Goal: Navigation & Orientation: Find specific page/section

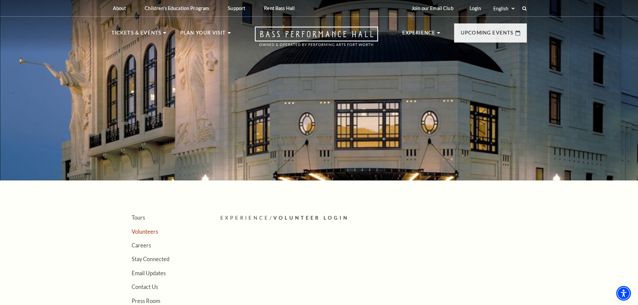
click at [136, 233] on link "Volunteers" at bounding box center [145, 231] width 26 height 6
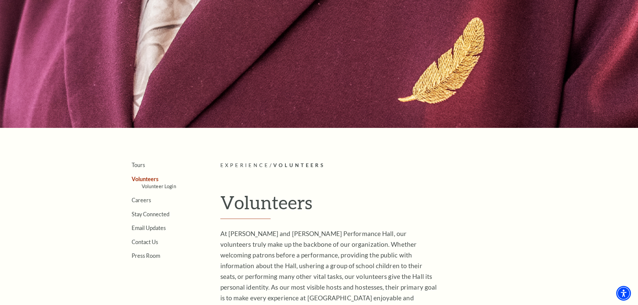
scroll to position [201, 0]
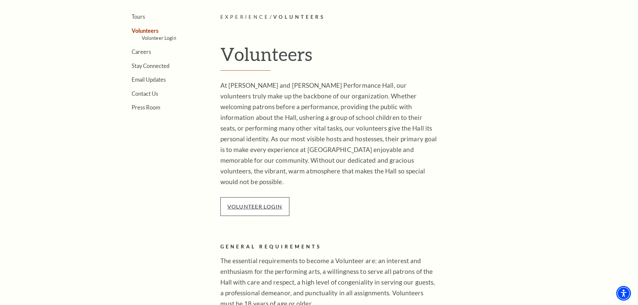
click at [251, 203] on link "VOLUNTEER LOGIN" at bounding box center [254, 206] width 55 height 6
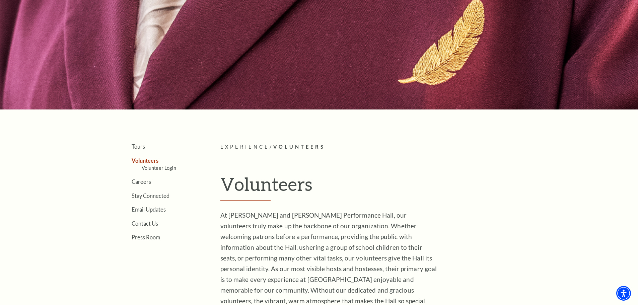
scroll to position [67, 0]
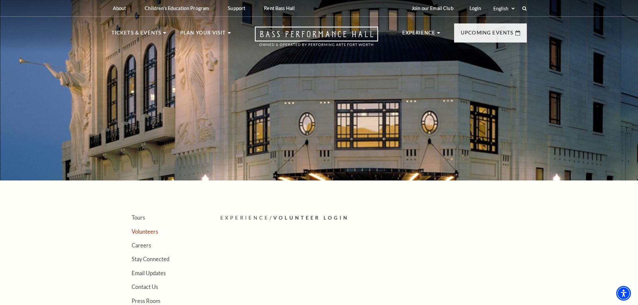
click at [149, 230] on link "Volunteers" at bounding box center [145, 231] width 26 height 6
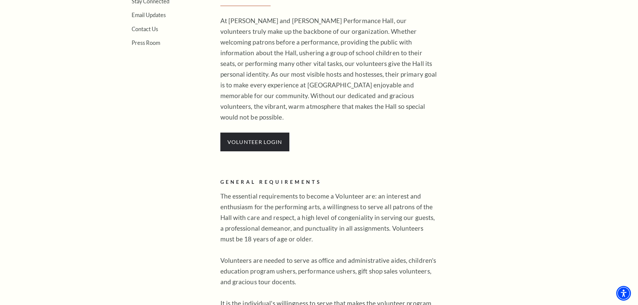
scroll to position [268, 0]
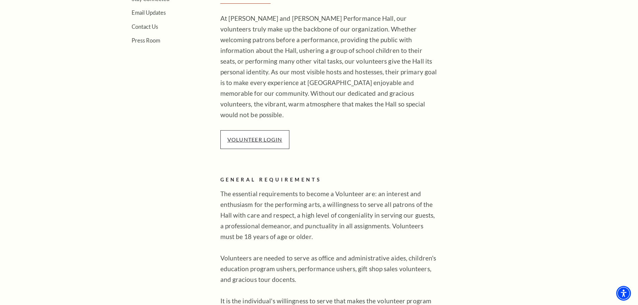
click at [255, 136] on link "VOLUNTEER LOGIN" at bounding box center [254, 139] width 55 height 6
